Goal: Task Accomplishment & Management: Use online tool/utility

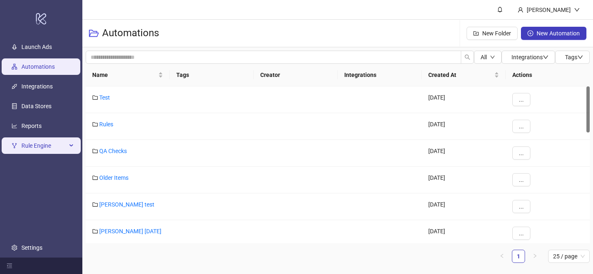
click at [53, 142] on span "Rule Engine" at bounding box center [43, 146] width 45 height 16
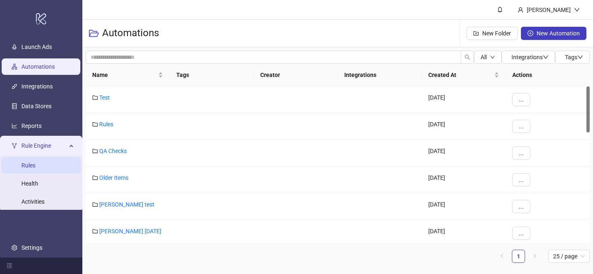
click at [29, 162] on link "Rules" at bounding box center [28, 165] width 14 height 7
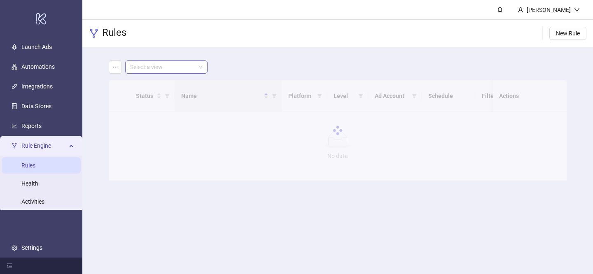
click at [195, 65] on span at bounding box center [166, 67] width 72 height 12
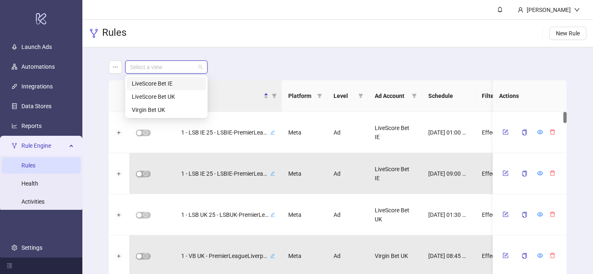
click at [172, 84] on div "LiveScore Bet IE" at bounding box center [166, 83] width 69 height 9
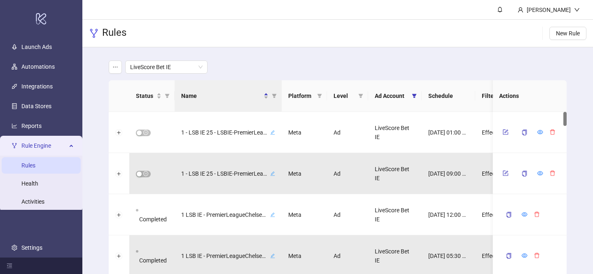
click at [255, 53] on main "LiveScore Bet IE Status Name Platform Level Ad Account Schedule Filters Is Eval…" at bounding box center [338, 181] width 472 height 269
click at [165, 97] on icon "filter" at bounding box center [167, 95] width 5 height 5
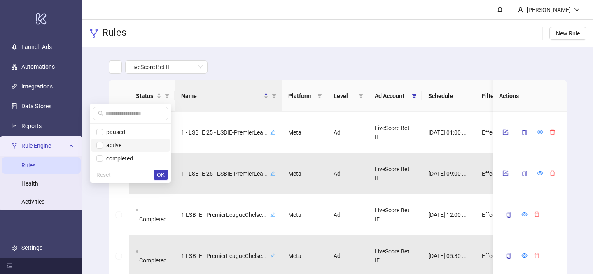
click at [107, 145] on span "active" at bounding box center [112, 145] width 19 height 7
click at [156, 177] on button "OK" at bounding box center [161, 175] width 14 height 10
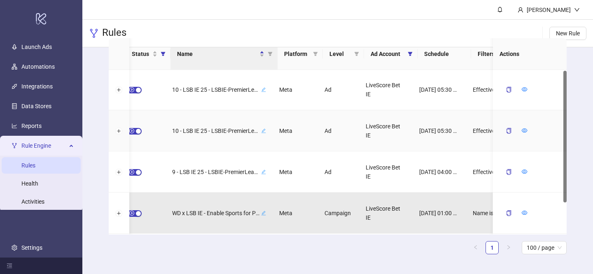
scroll to position [0, 1]
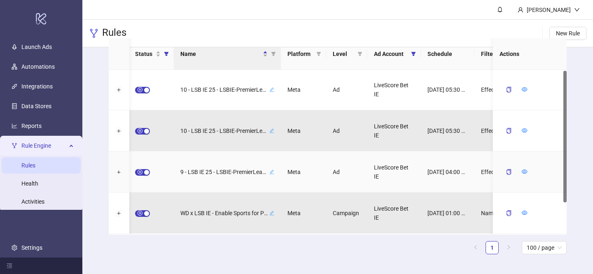
click at [404, 158] on div "LiveScore Bet IE" at bounding box center [394, 172] width 54 height 41
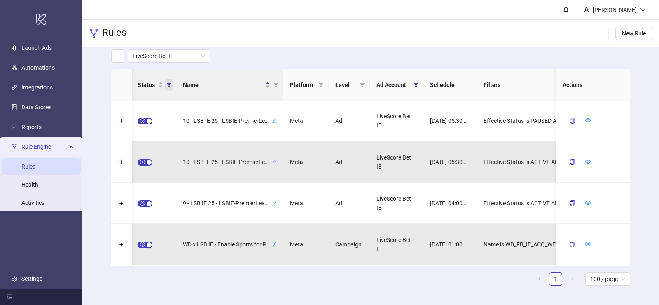
click at [168, 85] on icon "filter" at bounding box center [168, 84] width 5 height 5
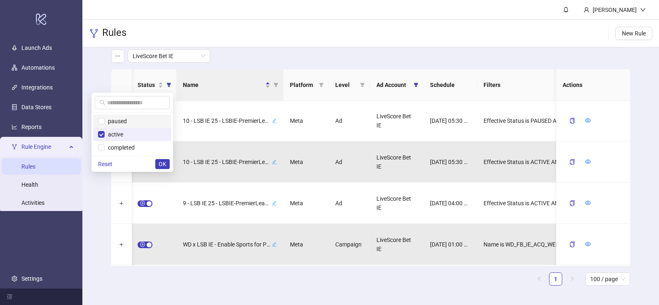
click at [112, 122] on span "paused" at bounding box center [116, 121] width 22 height 7
click at [157, 160] on button "OK" at bounding box center [162, 164] width 14 height 10
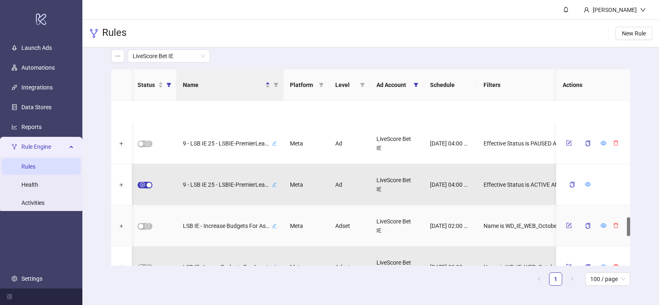
scroll to position [964, 0]
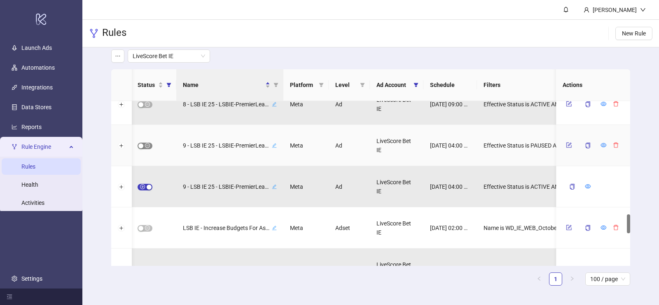
click at [146, 145] on span "button" at bounding box center [145, 145] width 15 height 7
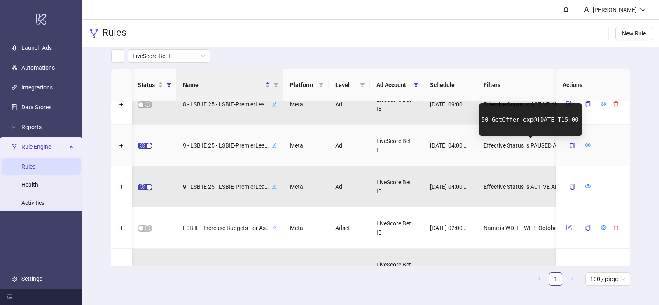
scroll to position [0, 268]
